Goal: Find specific page/section: Find specific page/section

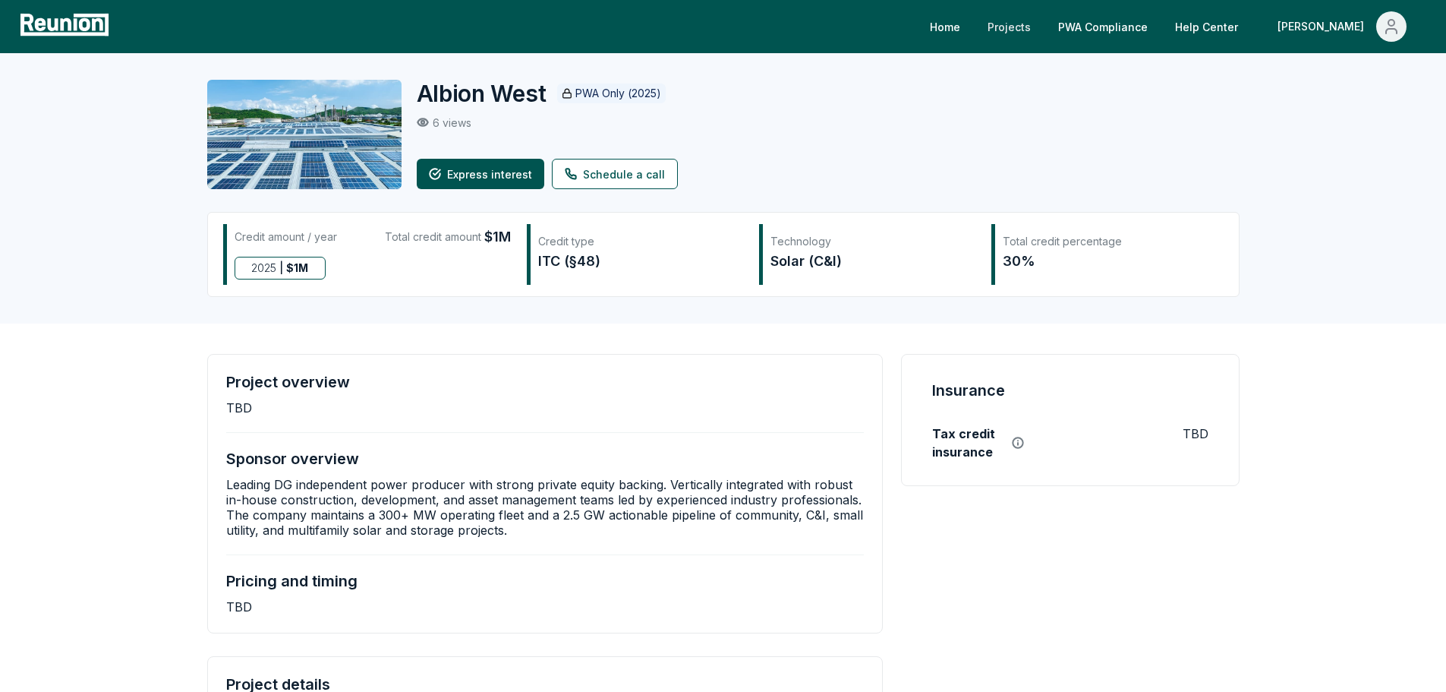
click at [1043, 34] on link "Projects" at bounding box center [1009, 26] width 68 height 30
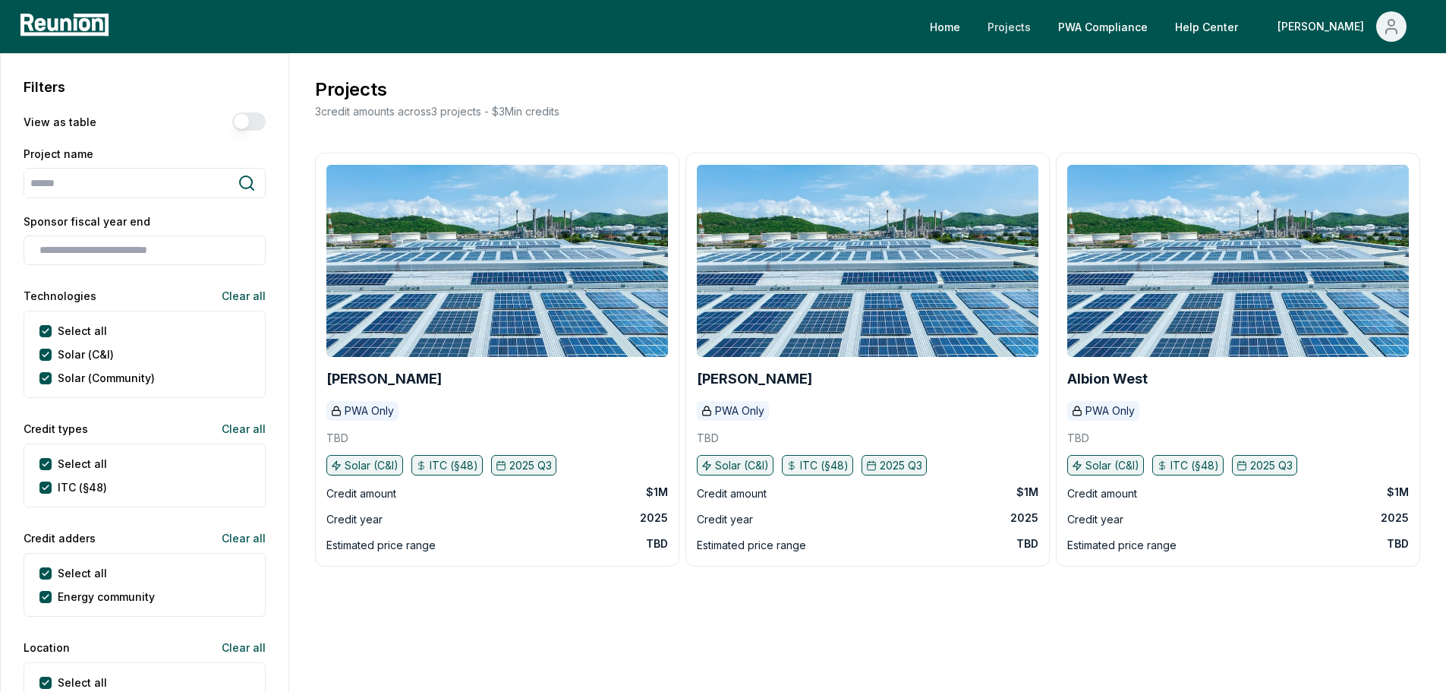
click at [1043, 27] on link "Projects" at bounding box center [1009, 26] width 68 height 30
click at [1160, 31] on link "PWA Compliance" at bounding box center [1103, 26] width 114 height 30
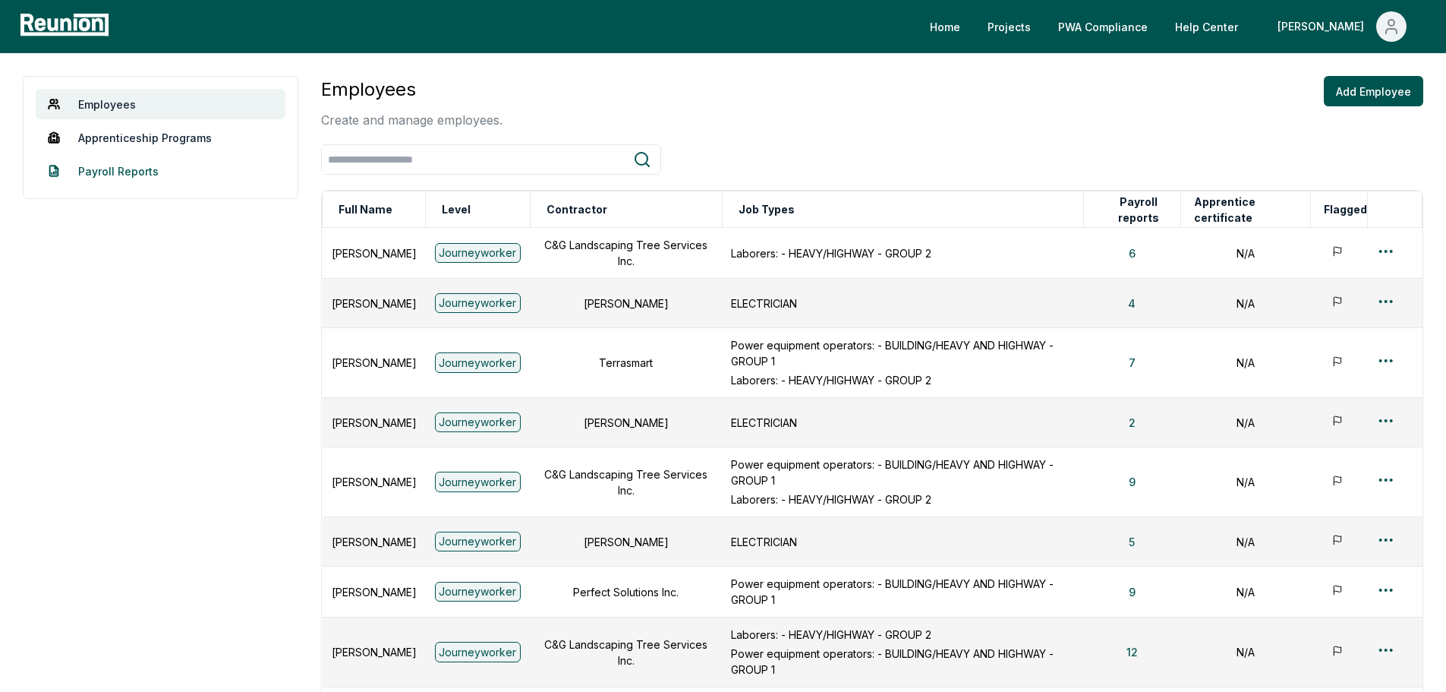
click at [134, 161] on link "Payroll Reports" at bounding box center [161, 171] width 250 height 30
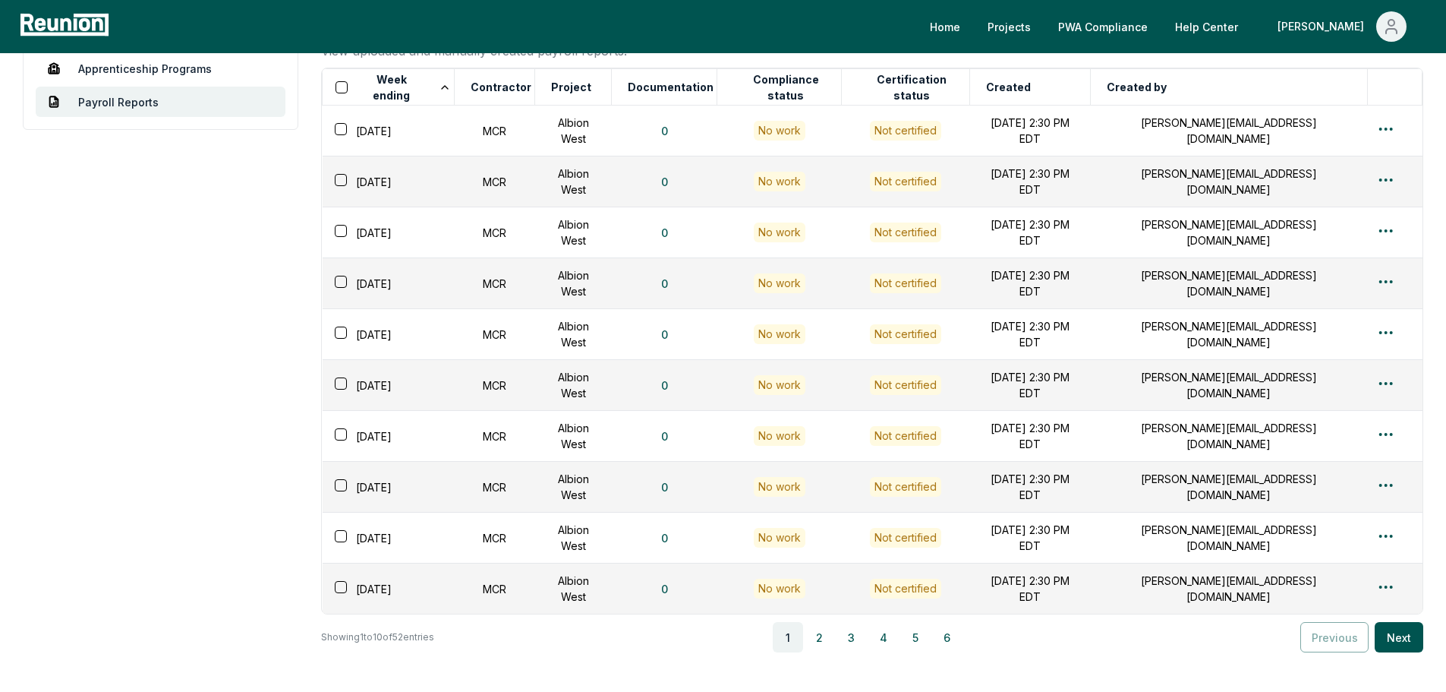
scroll to position [178, 0]
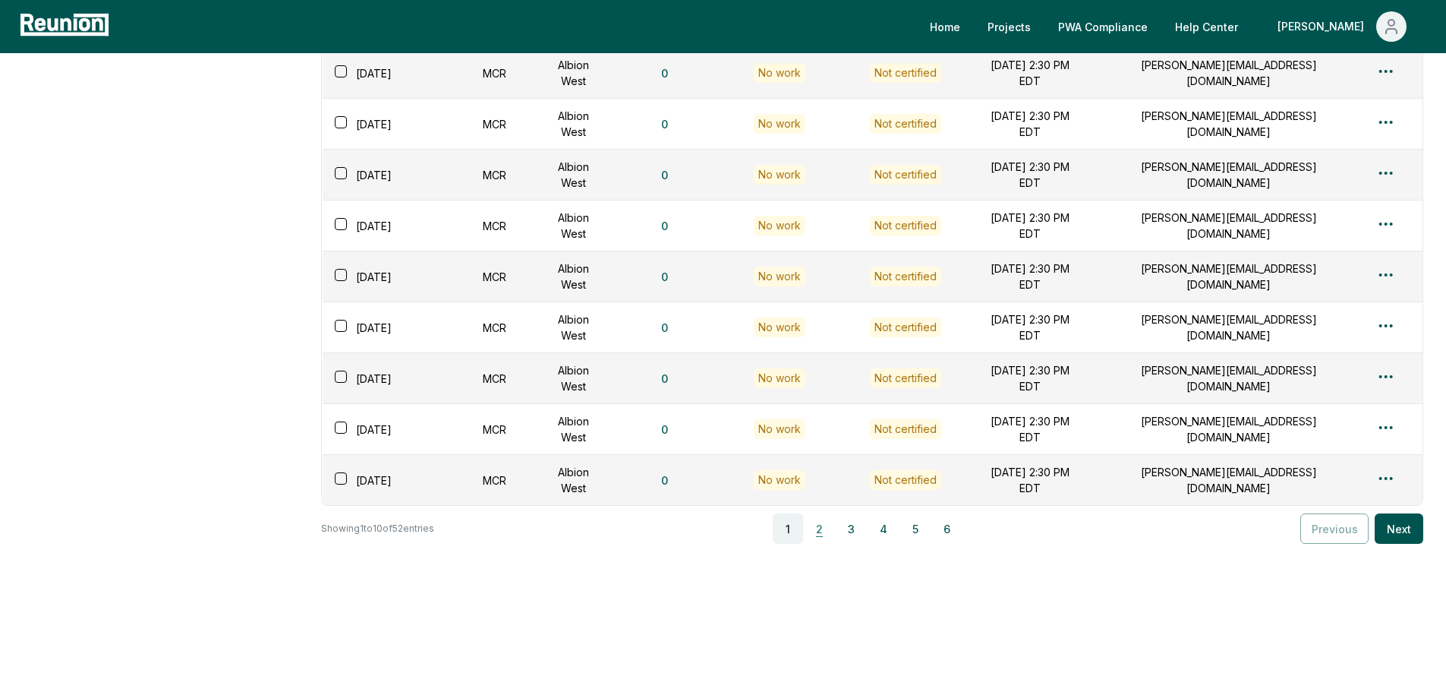
click at [828, 522] on button "2" at bounding box center [820, 528] width 30 height 30
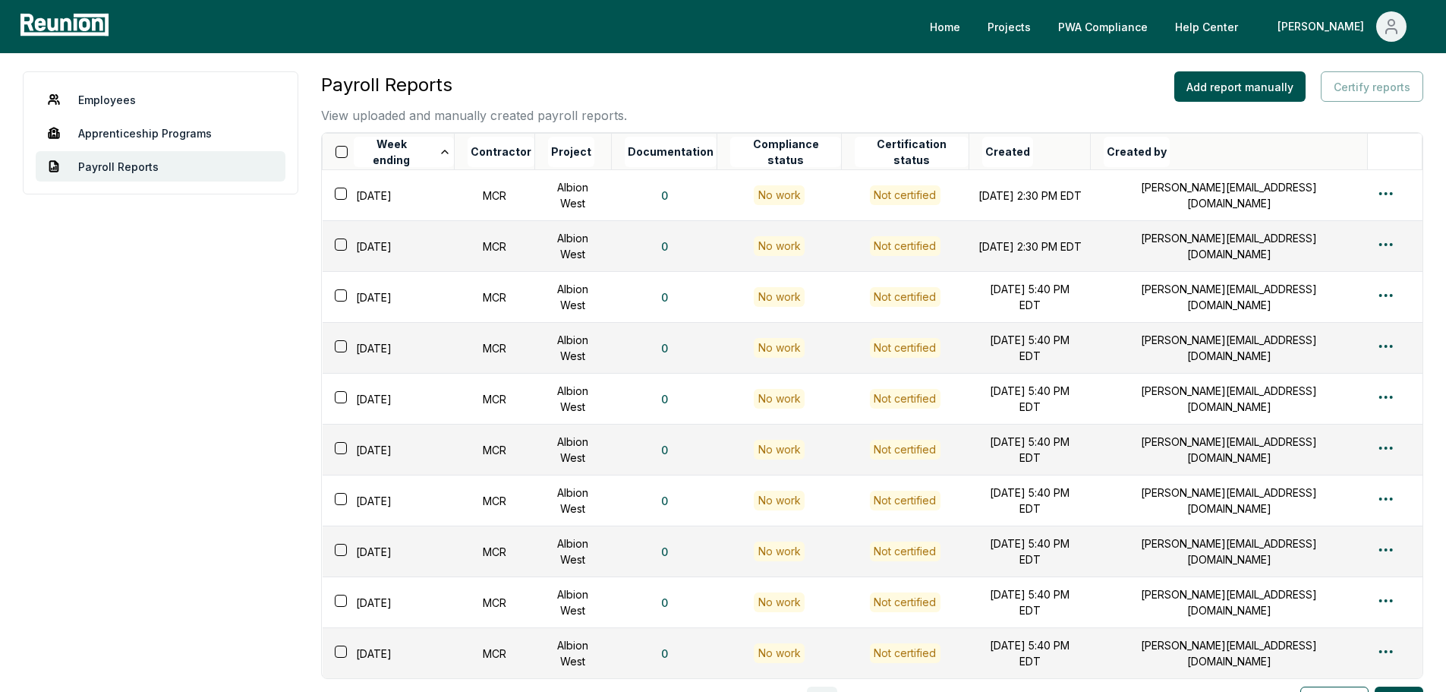
scroll to position [0, 0]
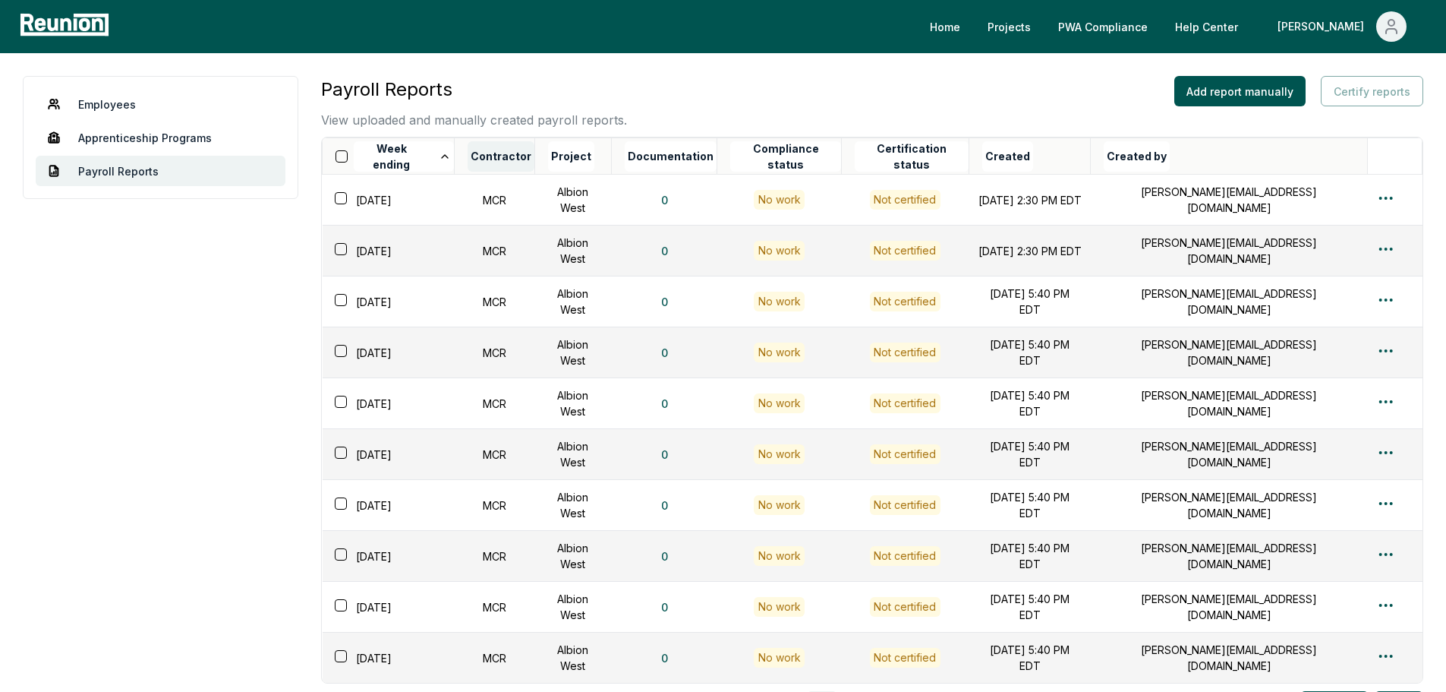
click at [493, 162] on button "Contractor" at bounding box center [501, 156] width 67 height 30
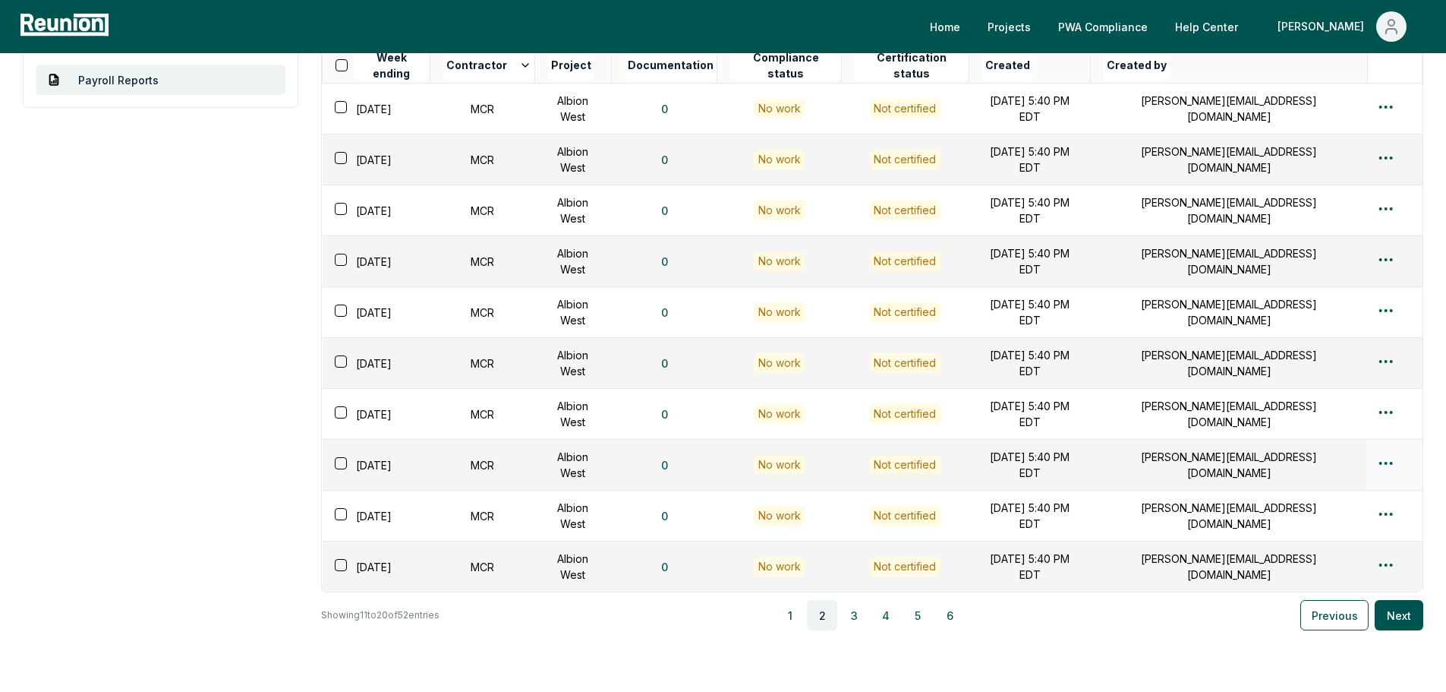
scroll to position [178, 0]
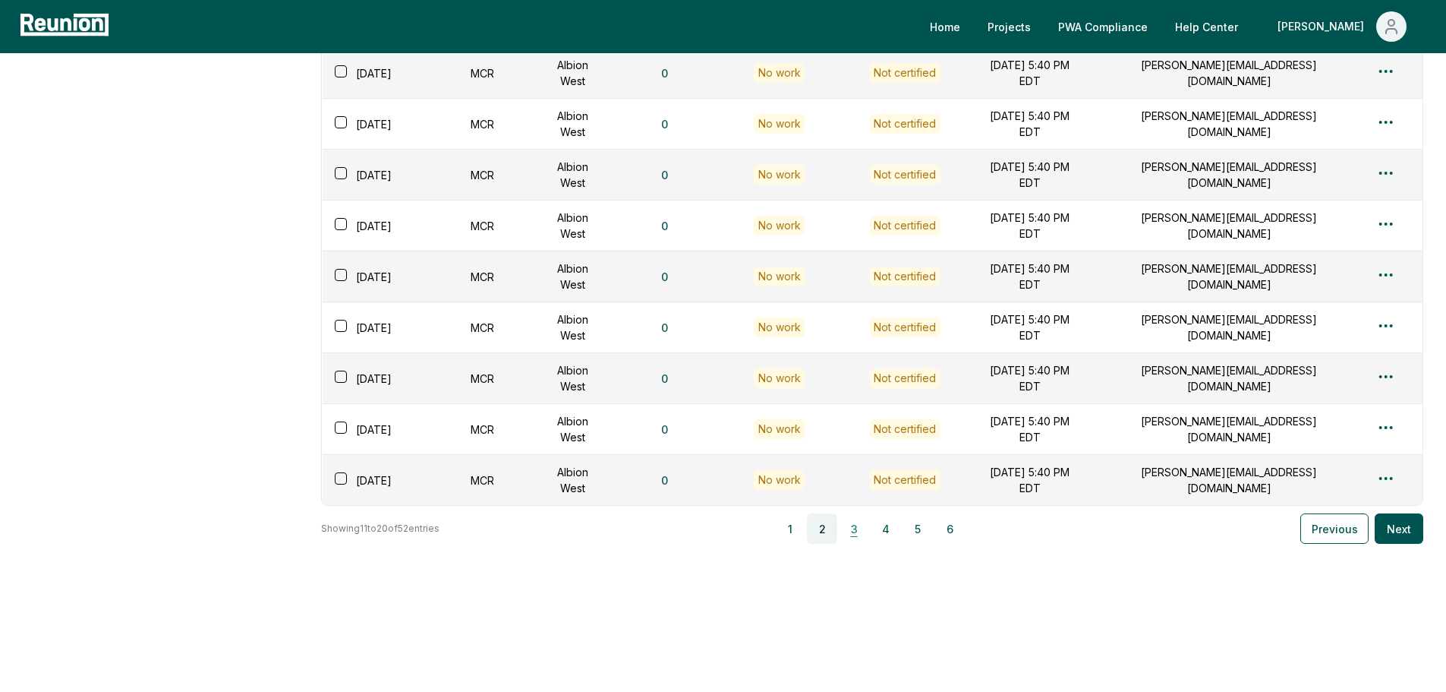
click at [852, 513] on button "3" at bounding box center [854, 528] width 30 height 30
click at [890, 525] on button "4" at bounding box center [887, 528] width 30 height 30
click at [914, 529] on button "5" at bounding box center [919, 528] width 30 height 30
click at [960, 526] on button "6" at bounding box center [951, 528] width 30 height 30
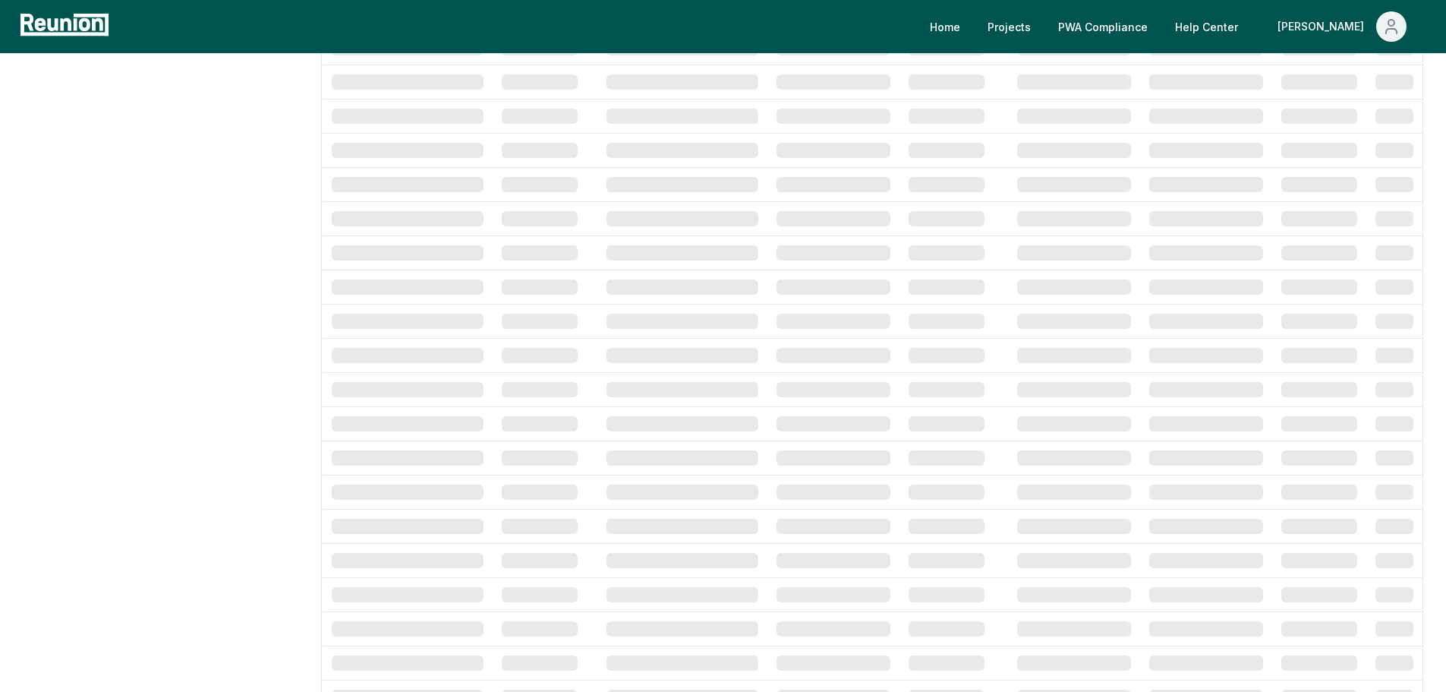
scroll to position [0, 0]
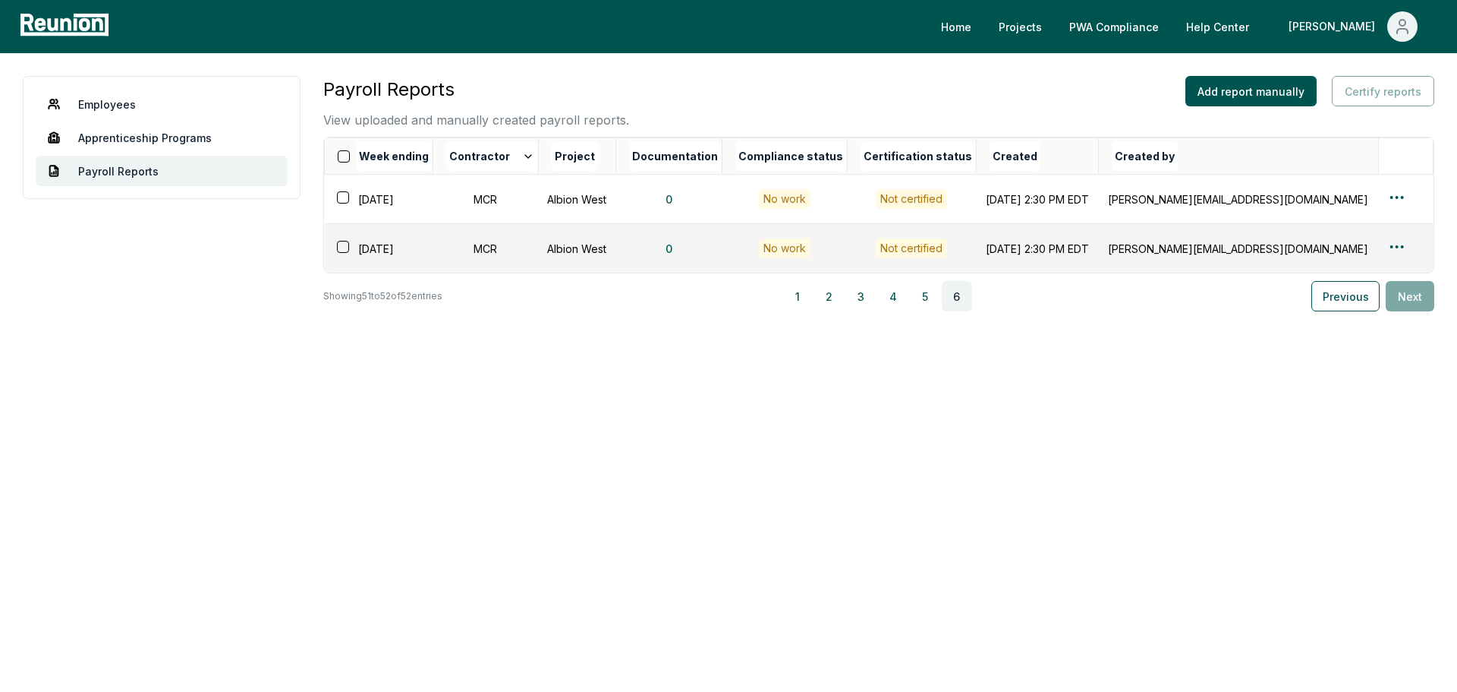
click at [538, 151] on th "Contractor" at bounding box center [486, 156] width 106 height 36
click at [534, 154] on icon at bounding box center [528, 156] width 12 height 12
click at [801, 307] on button "1" at bounding box center [798, 296] width 30 height 30
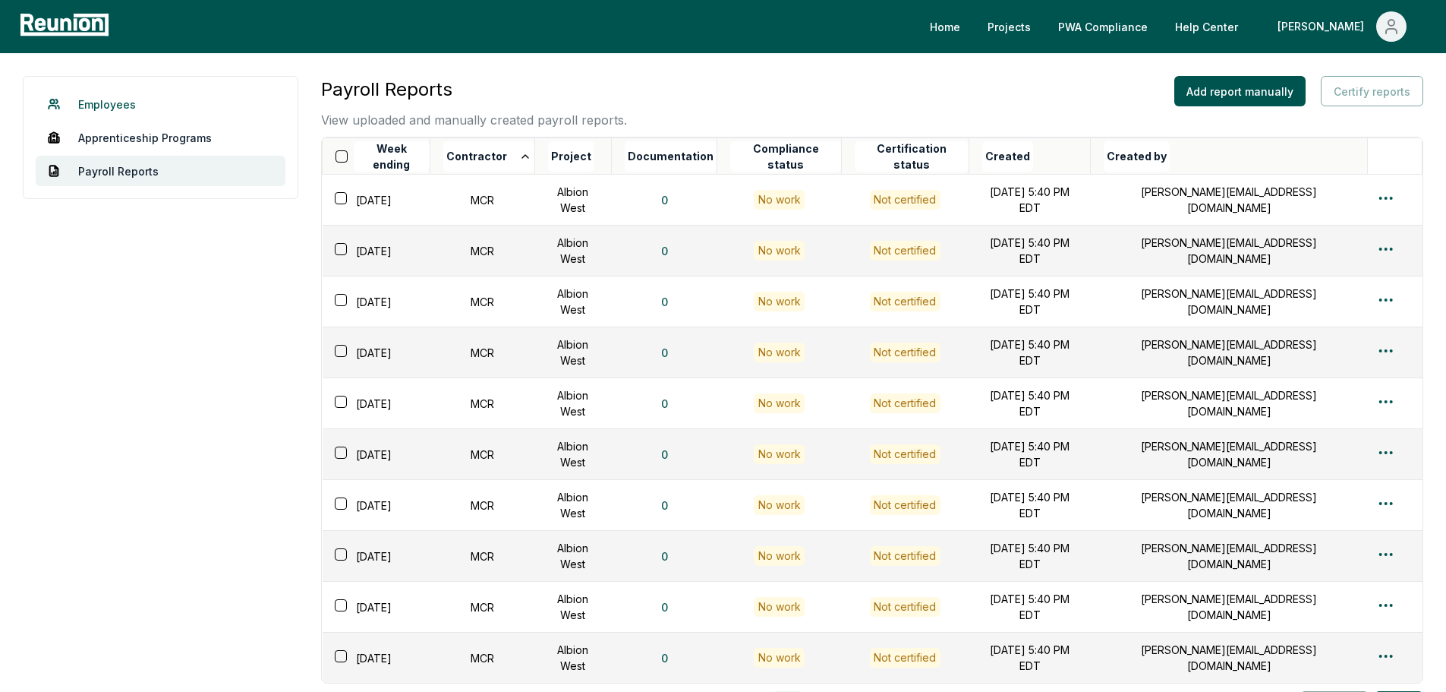
click at [123, 109] on link "Employees" at bounding box center [161, 104] width 250 height 30
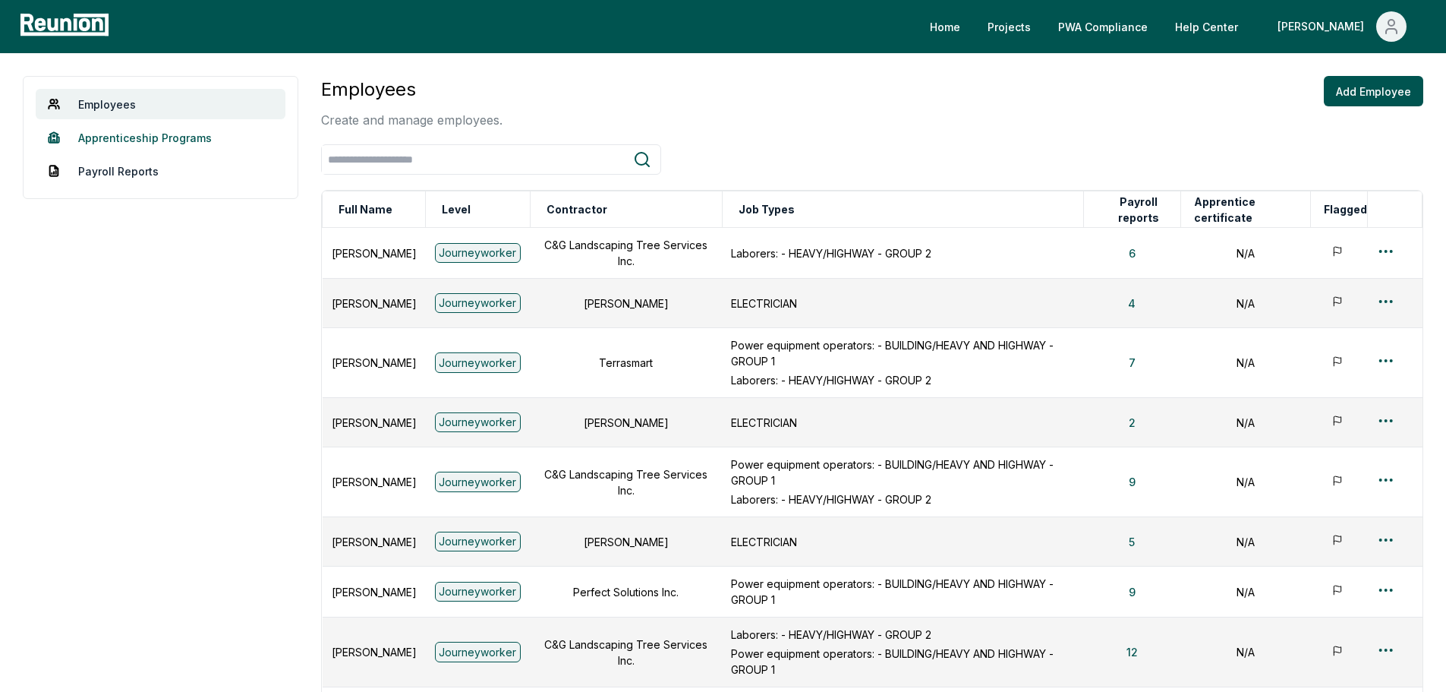
click at [211, 130] on link "Apprenticeship Programs" at bounding box center [161, 137] width 250 height 30
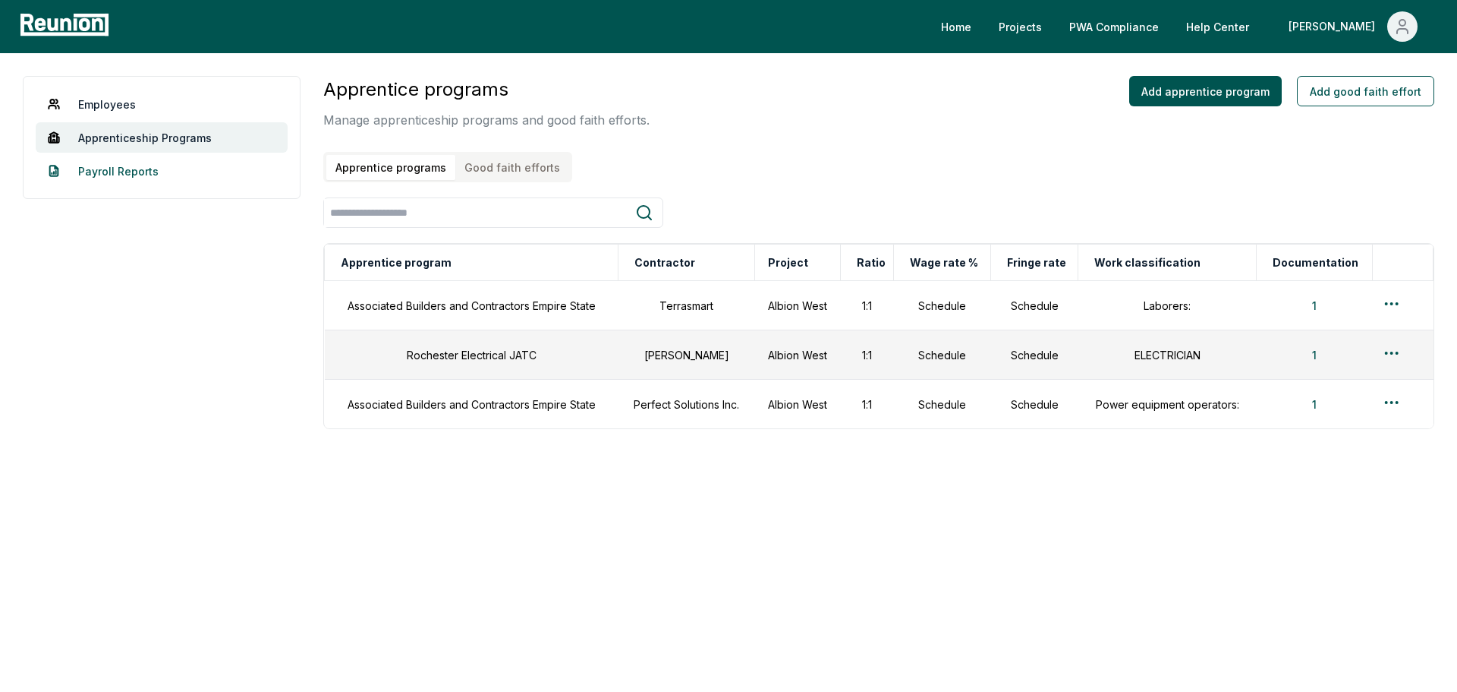
click at [99, 172] on link "Payroll Reports" at bounding box center [162, 171] width 252 height 30
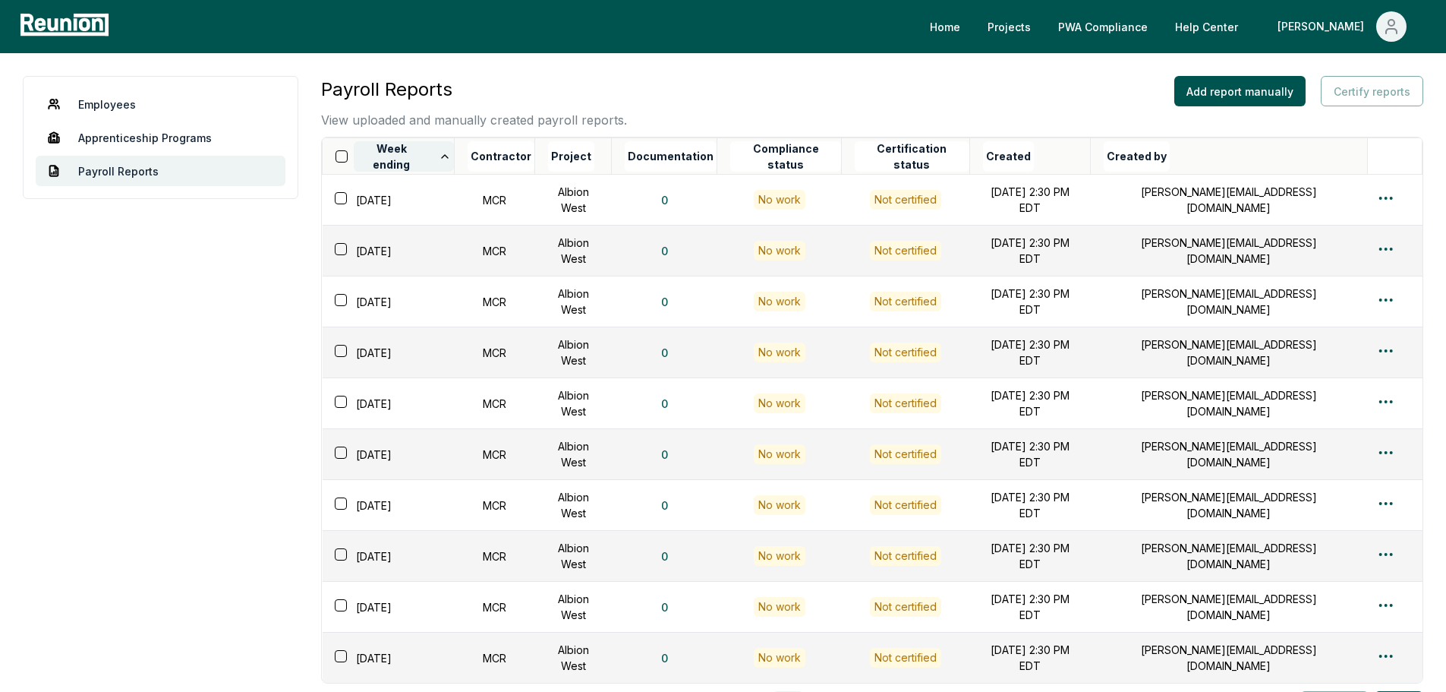
click at [428, 153] on button "Week ending" at bounding box center [404, 156] width 100 height 30
click at [429, 153] on button "Week ending" at bounding box center [404, 156] width 100 height 30
click at [120, 131] on link "Apprenticeship Programs" at bounding box center [161, 137] width 250 height 30
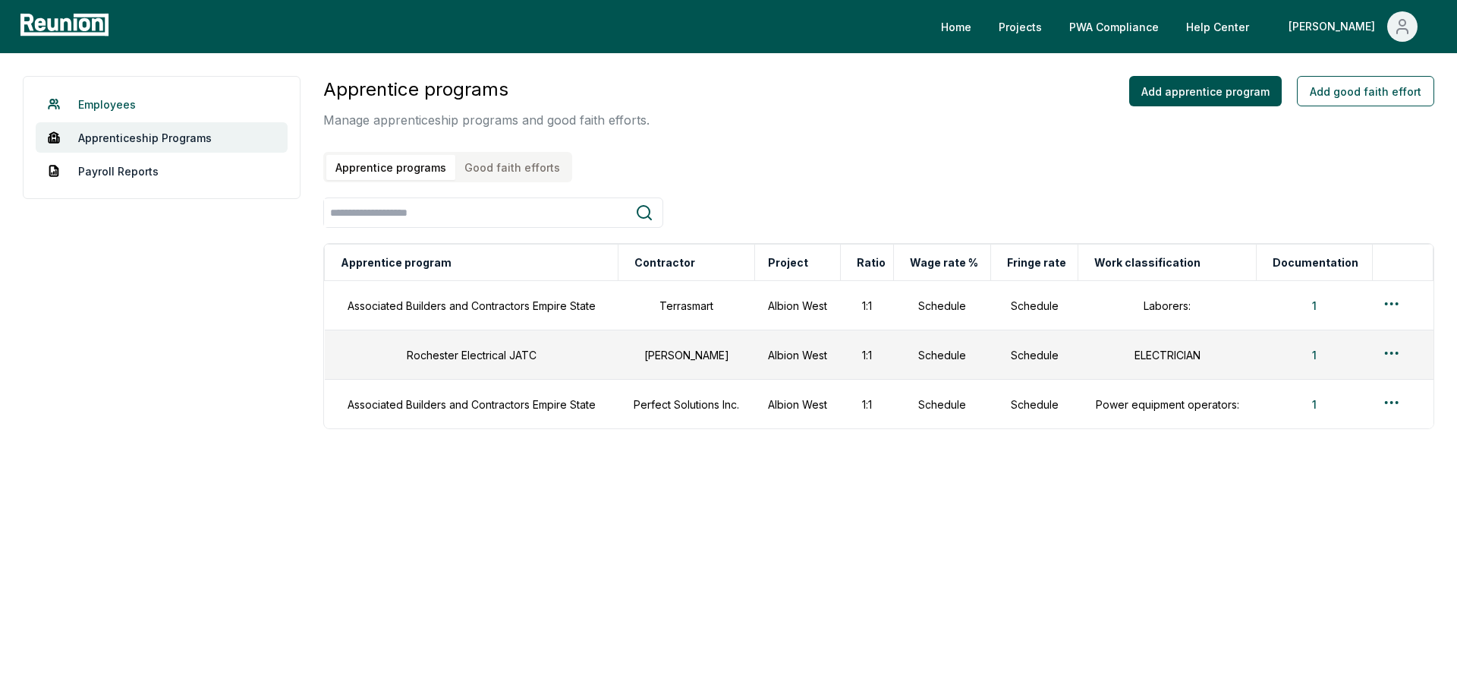
click at [109, 101] on link "Employees" at bounding box center [162, 104] width 252 height 30
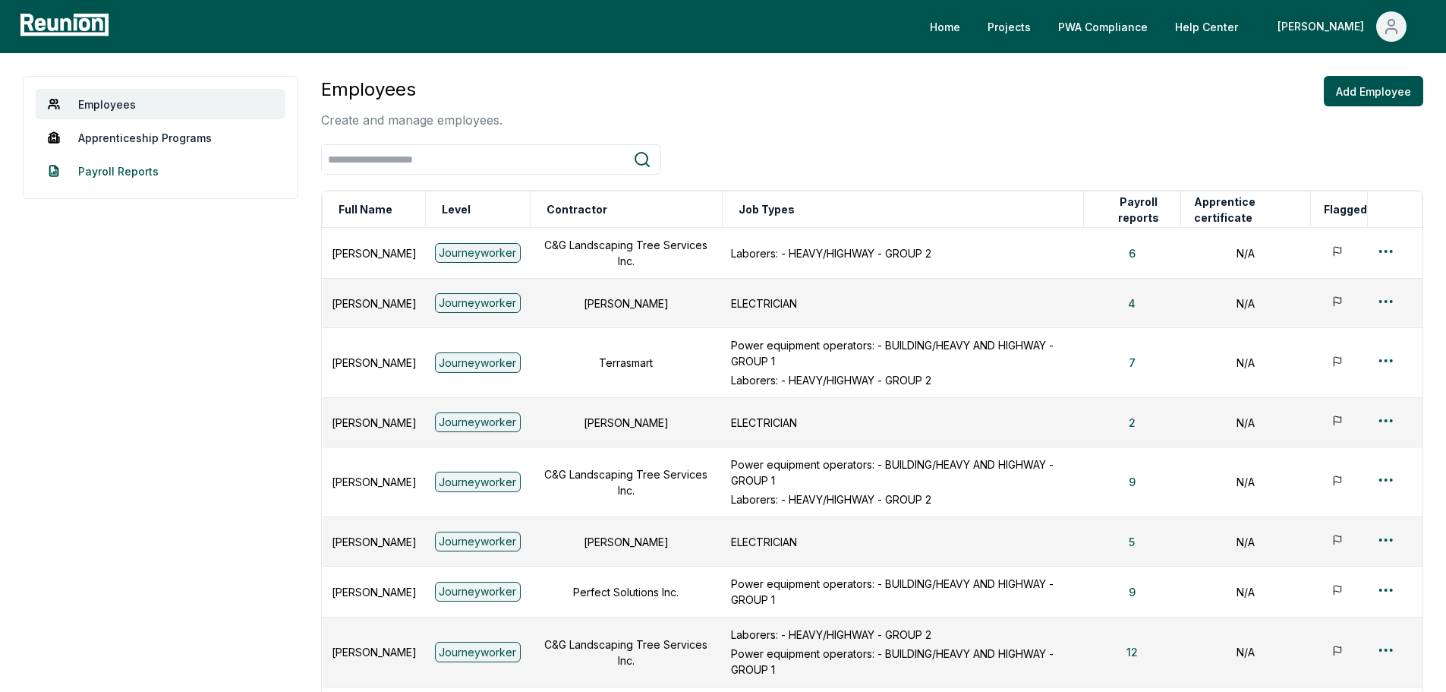
click at [131, 176] on link "Payroll Reports" at bounding box center [161, 171] width 250 height 30
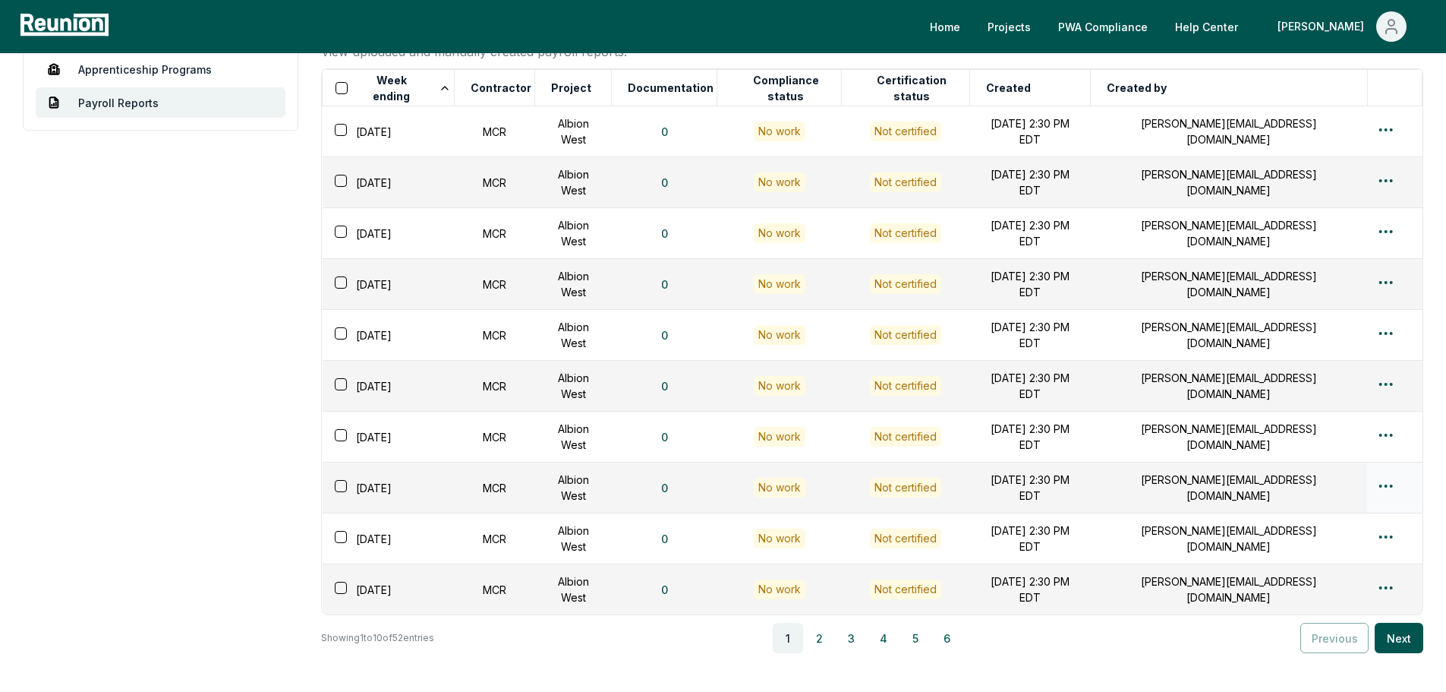
scroll to position [178, 0]
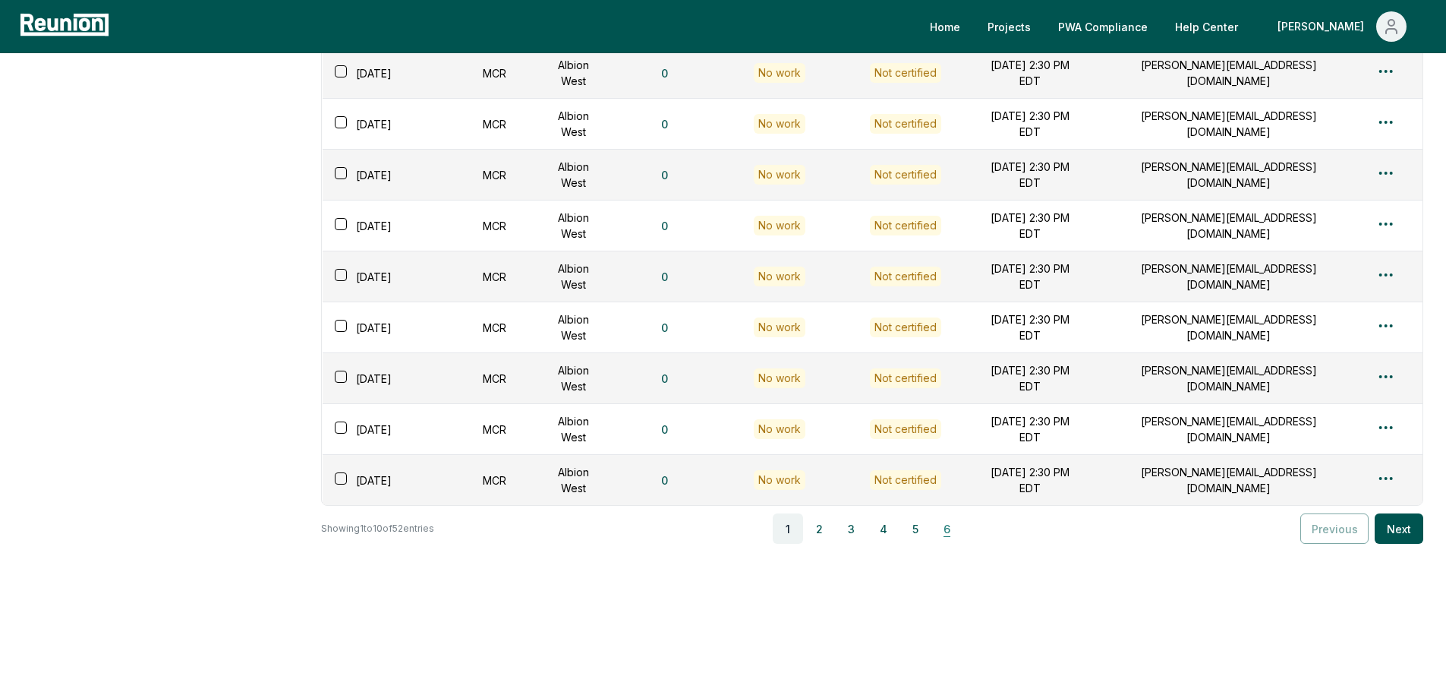
click at [948, 527] on button "6" at bounding box center [947, 528] width 30 height 30
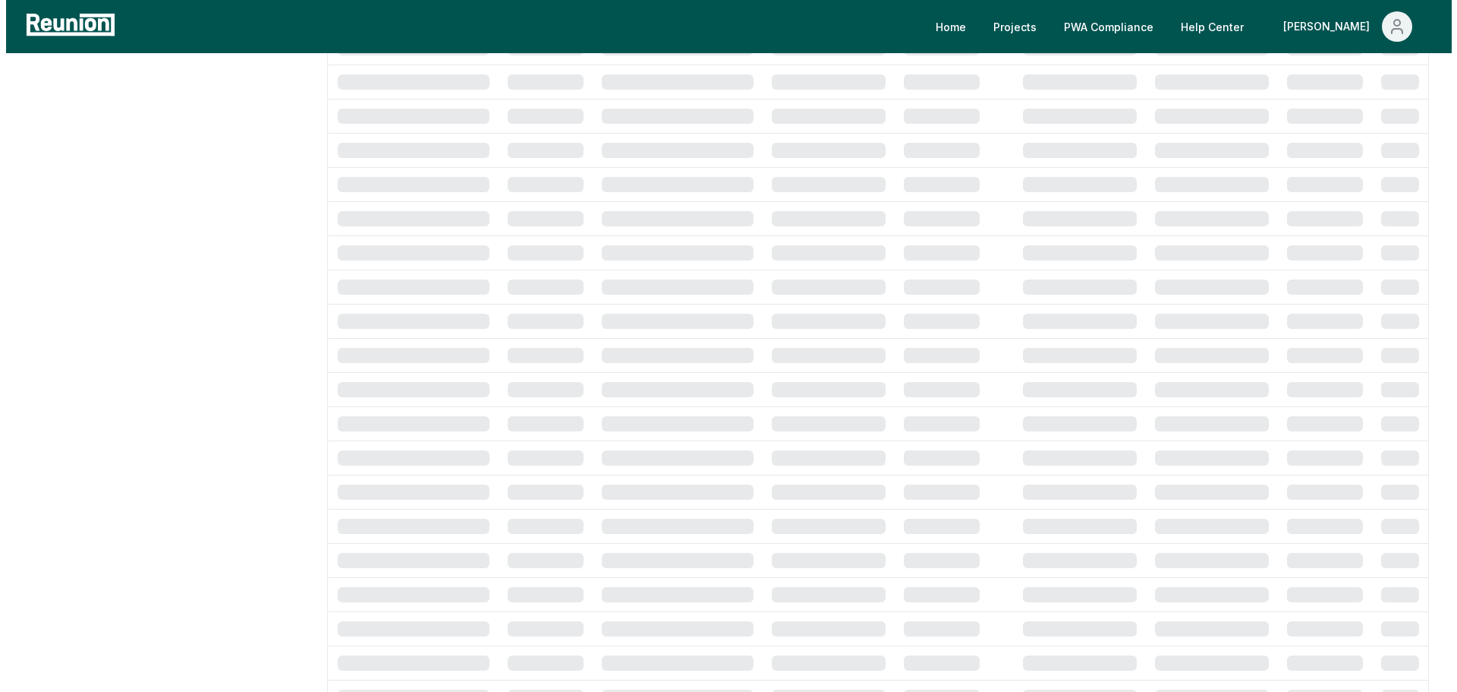
scroll to position [0, 0]
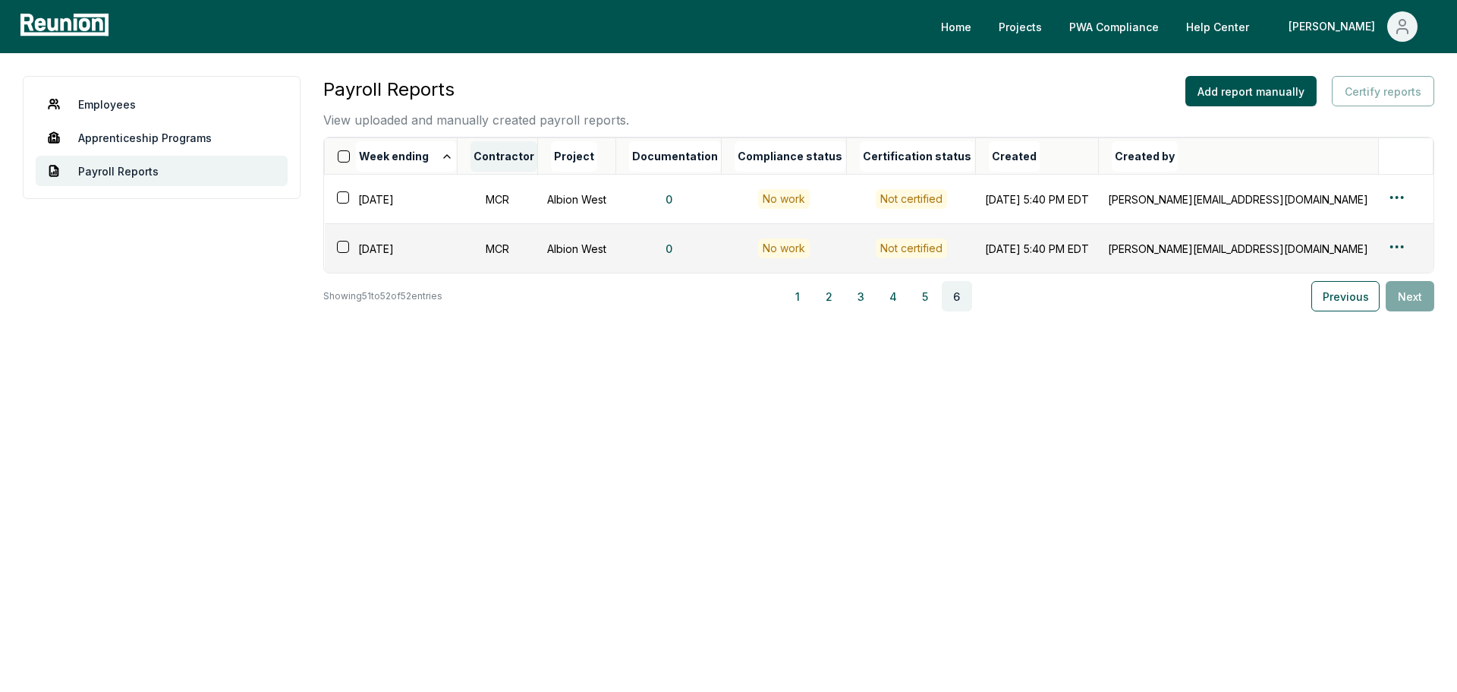
click at [515, 161] on button "Contractor" at bounding box center [504, 156] width 67 height 30
click at [532, 157] on button "Contractor" at bounding box center [491, 156] width 91 height 30
click at [1397, 199] on html "Please visit us on your desktop We're working on making our marketplace mobile-…" at bounding box center [728, 346] width 1457 height 692
click at [667, 87] on html "Please visit us on your desktop We're working on making our marketplace mobile-…" at bounding box center [728, 346] width 1457 height 692
